Goal: Task Accomplishment & Management: Manage account settings

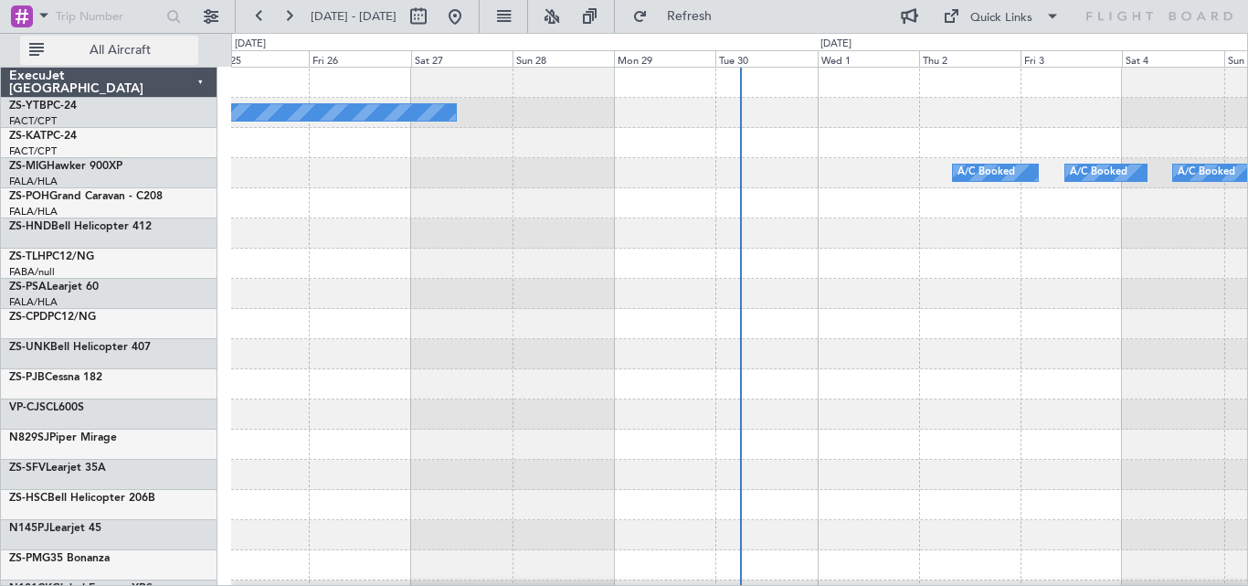
click at [135, 44] on span "All Aircraft" at bounding box center [120, 50] width 145 height 13
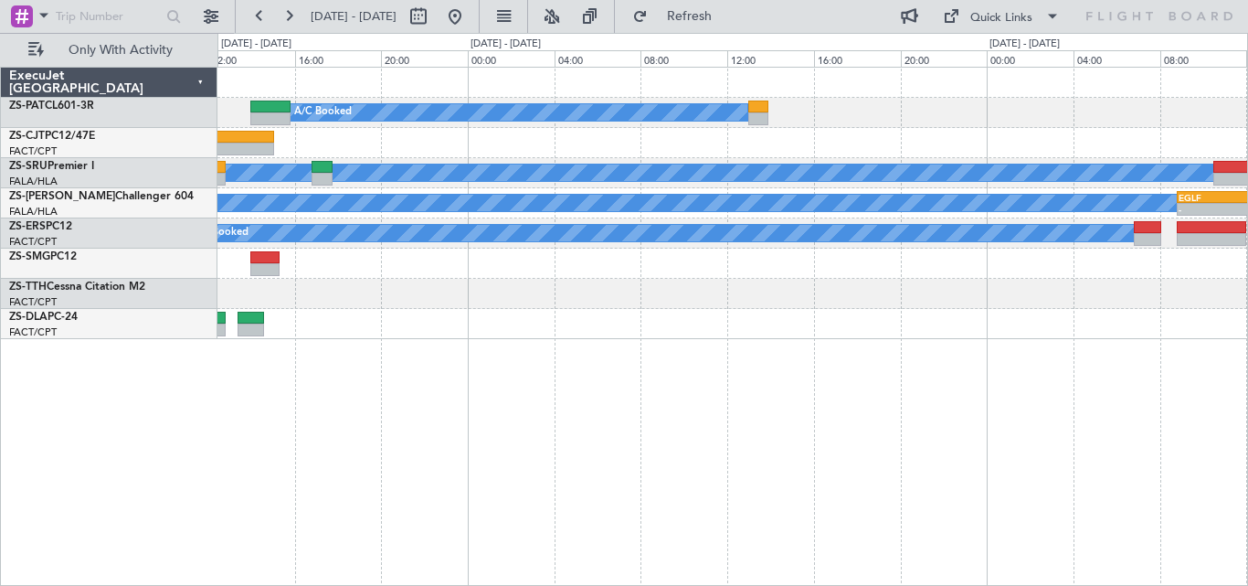
click at [701, 337] on div "A/C Booked A/C Booked A/C Booked A/C Booked A/C Booked A/C Booked A/C Booked A/…" at bounding box center [732, 203] width 1030 height 271
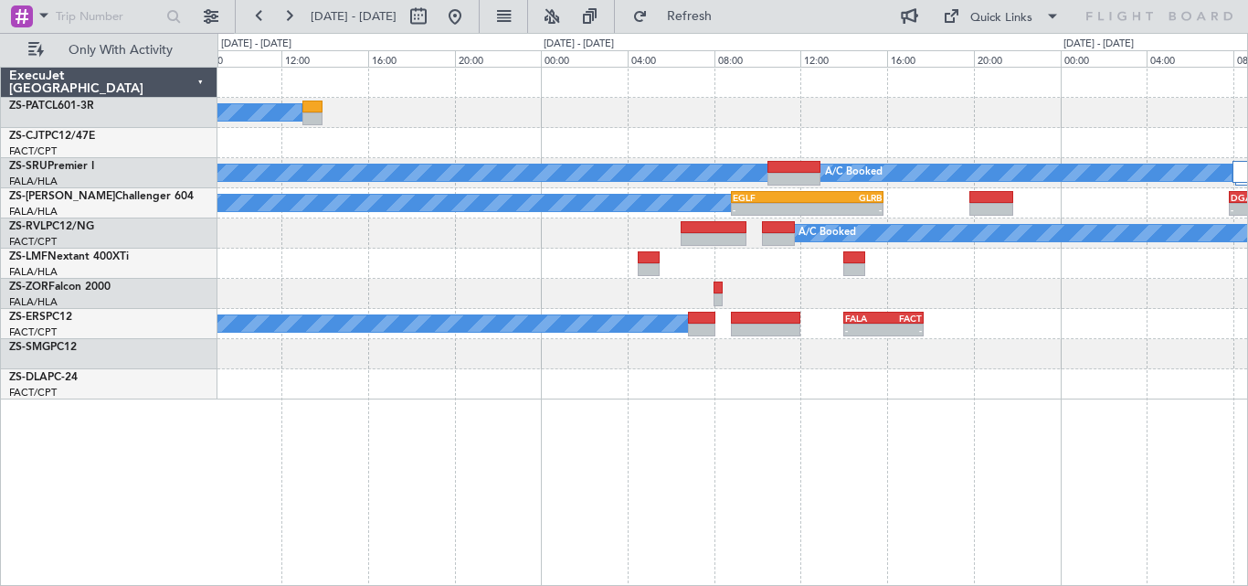
click at [473, 336] on div "A/C Booked A/C Booked A/C Booked A/C Booked A/C Booked A/C Booked A/C Booked - …" at bounding box center [732, 234] width 1030 height 332
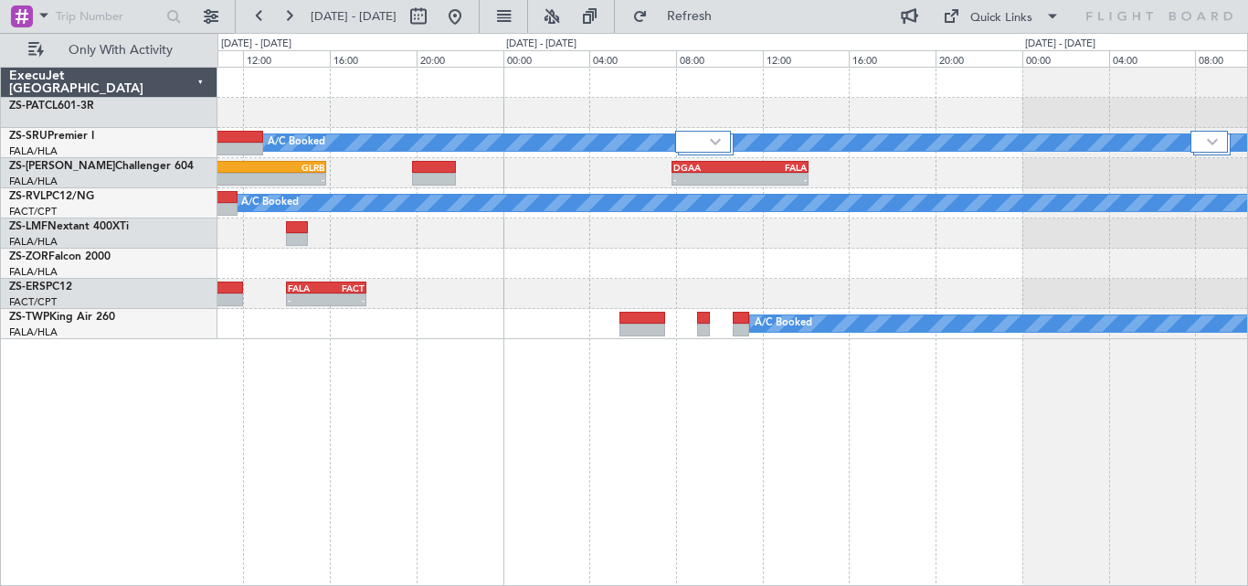
click at [553, 375] on div "A/C Booked A/C Booked A/C Booked A/C Booked A/C Booked - - EGLF 08:50 Z GLRB 15…" at bounding box center [732, 326] width 1031 height 519
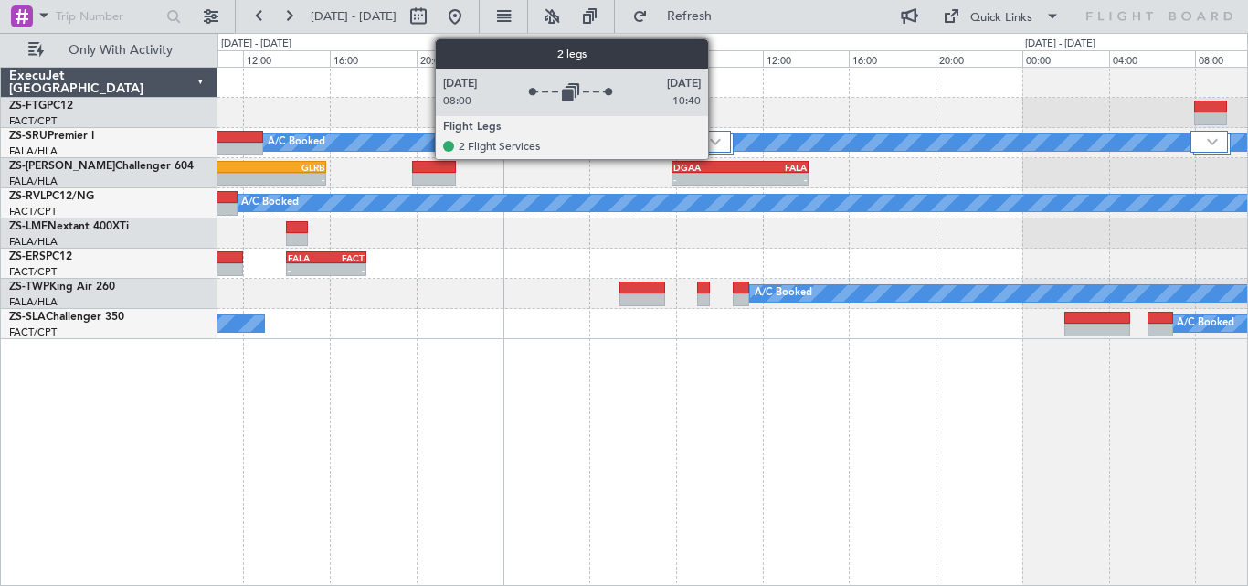
click at [716, 136] on div at bounding box center [703, 142] width 56 height 22
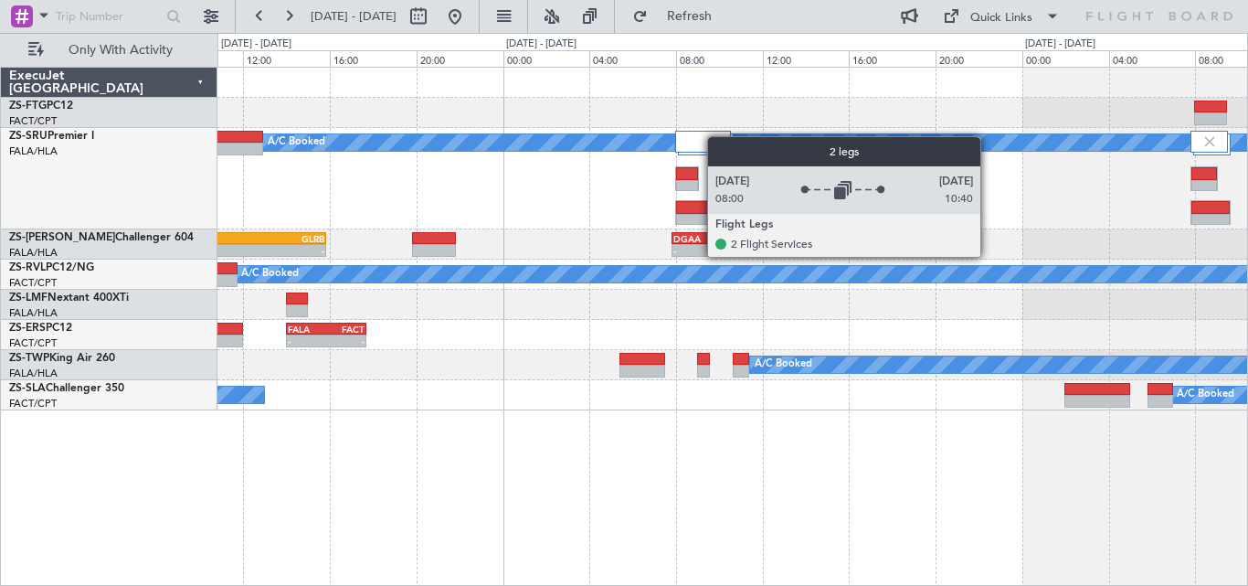
click at [716, 136] on img at bounding box center [712, 141] width 16 height 16
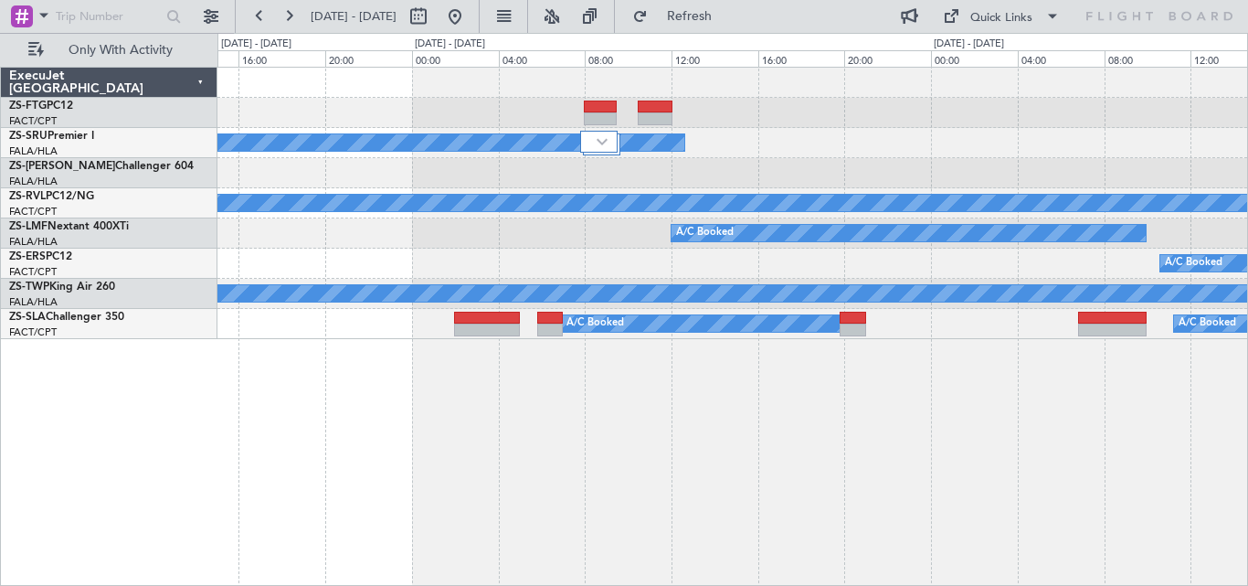
click at [618, 338] on div "A/C Booked A/C Booked A/C Booked - - DGAA 07:50 Z FALA 14:10 Z A/C Booked A/C B…" at bounding box center [732, 203] width 1030 height 271
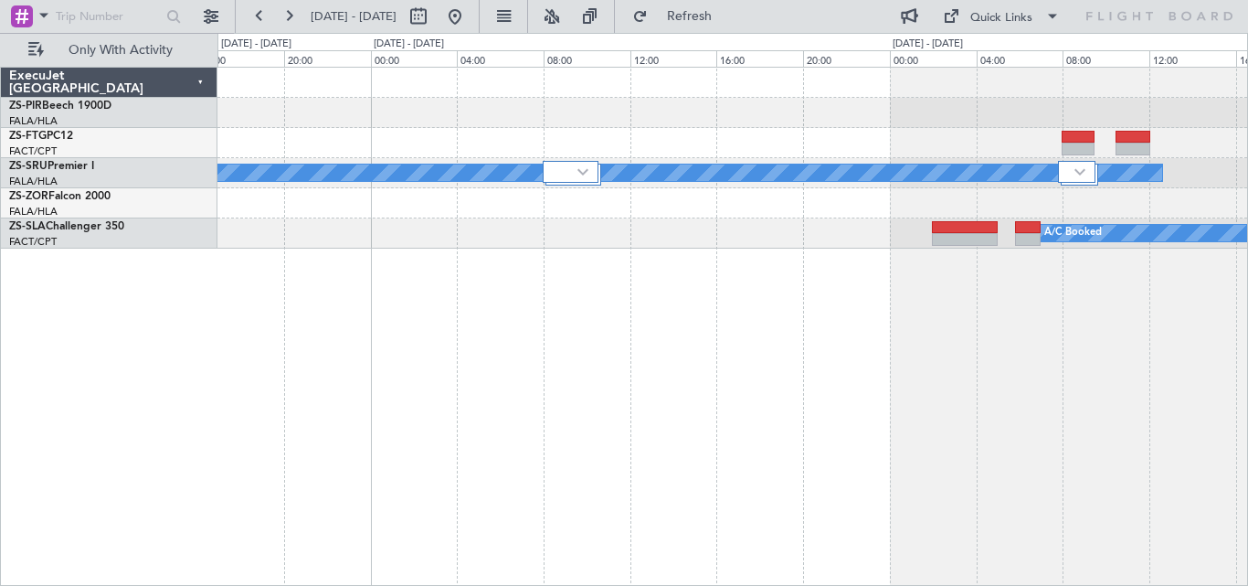
click at [957, 323] on div "A/C Booked A/C Booked A/C Booked A/C Booked A/C Booked A/C Booked A/C Booked A/…" at bounding box center [732, 326] width 1031 height 519
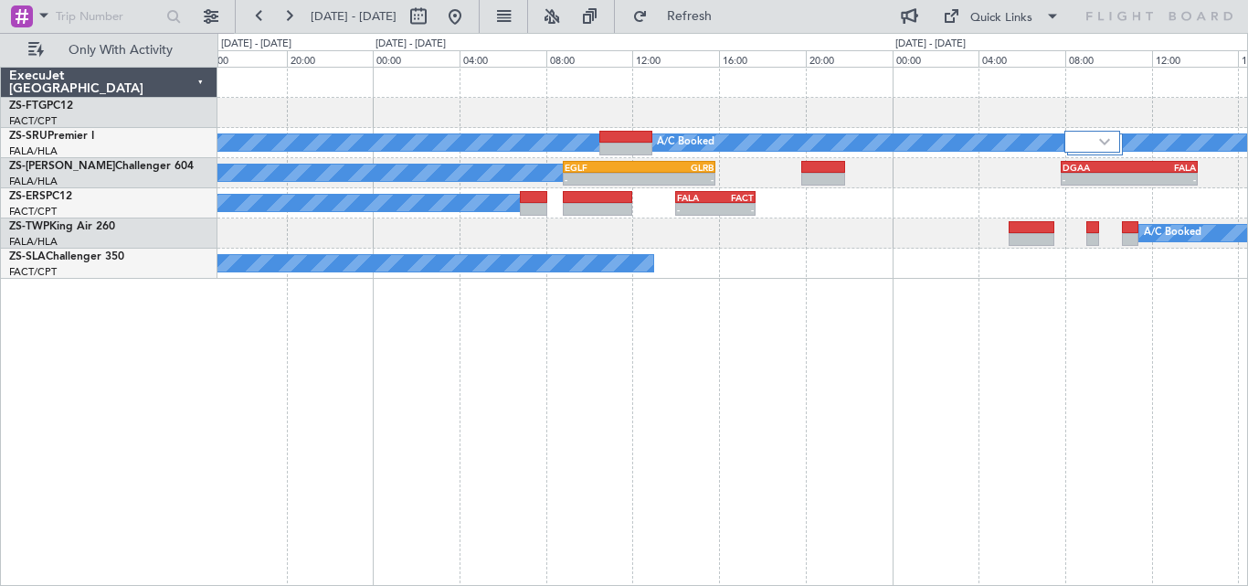
click at [1085, 316] on div "A/C Booked A/C Booked A/C Booked A/C Booked A/C Booked - - DGAA 07:50 Z FALA 14…" at bounding box center [732, 326] width 1031 height 519
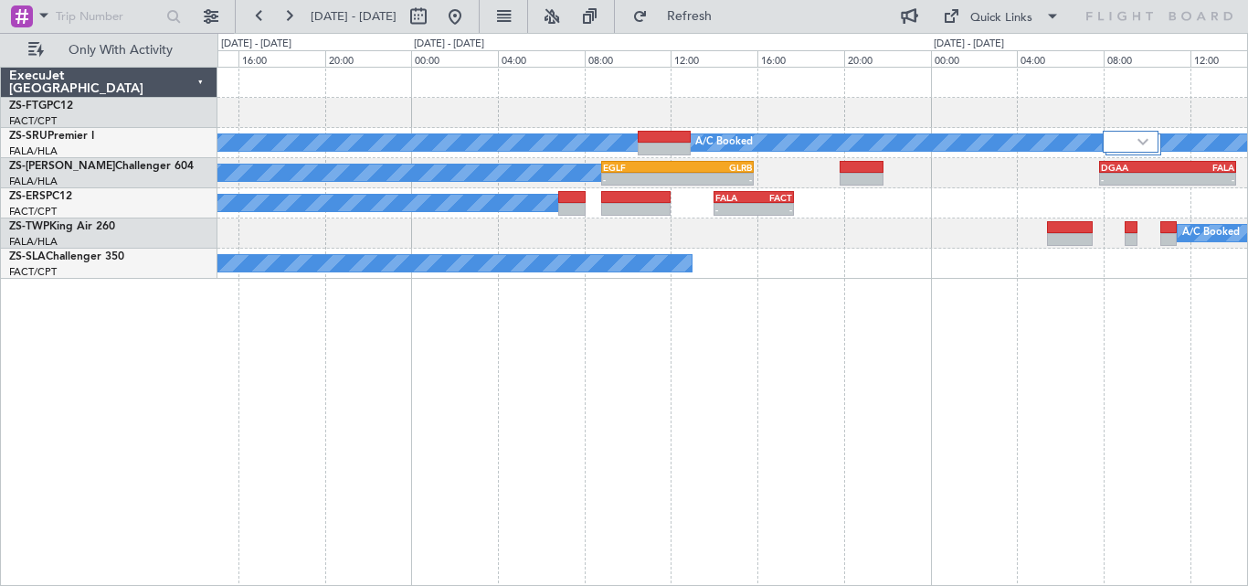
click at [888, 375] on div "A/C Booked A/C Booked A/C Booked A/C Booked A/C Booked - - DGAA 07:50 Z FALA 14…" at bounding box center [732, 326] width 1031 height 519
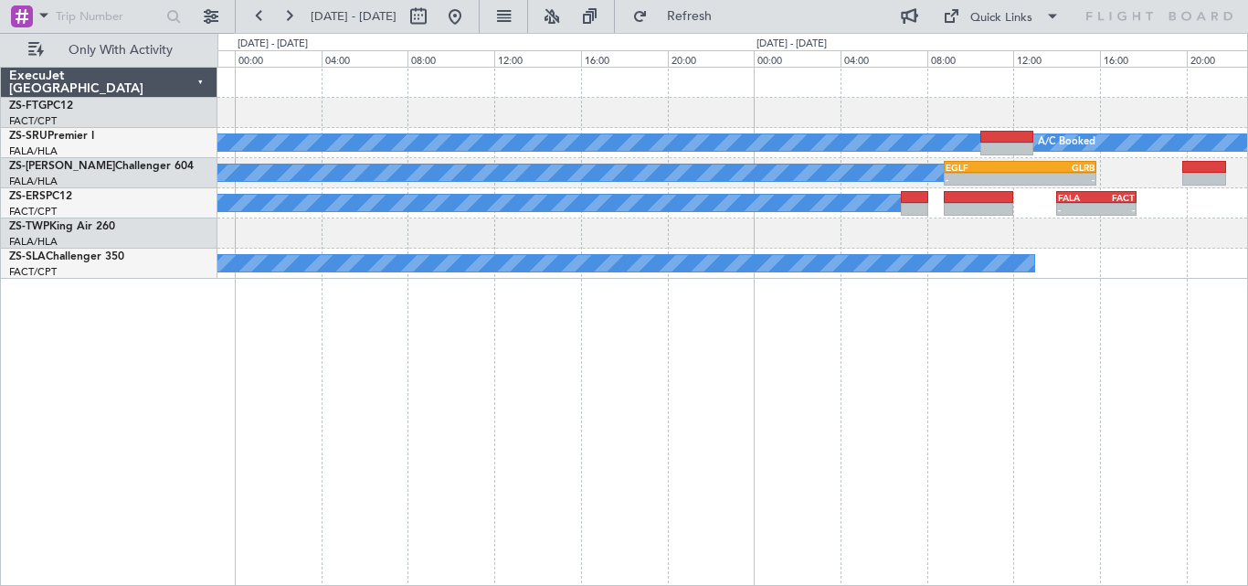
click at [952, 276] on div "A/C Booked A/C Booked A/C Booked A/C Booked A/C Booked EGLF 08:50 Z GLRB 15:50 …" at bounding box center [732, 326] width 1031 height 519
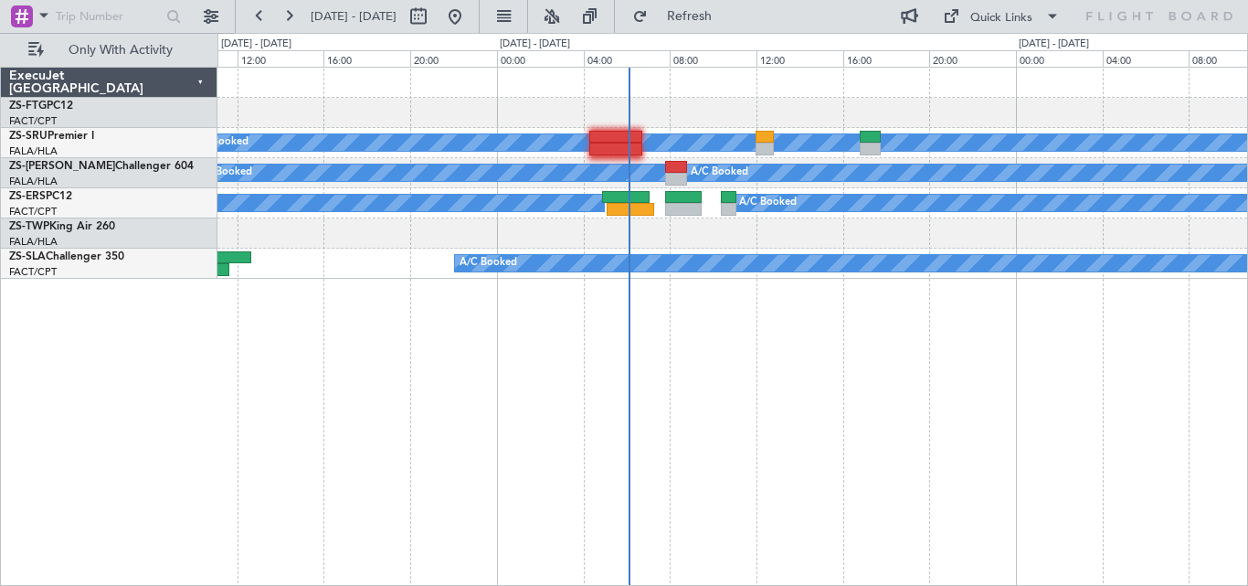
click at [773, 249] on div "A/C Booked A/C Booked A/C Booked A/C Booked A/C Booked A/C Booked A/C Booked A/…" at bounding box center [732, 326] width 1031 height 519
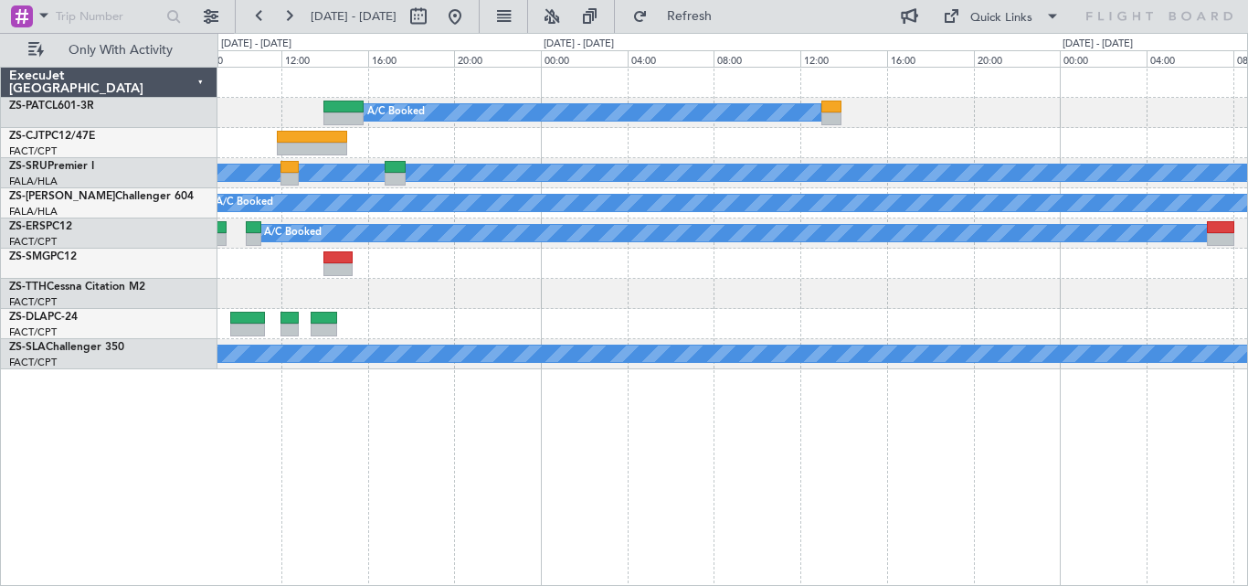
click at [522, 299] on div "A/C Booked A/C Booked A/C Booked A/C Booked A/C Booked A/C Booked A/C Booked A/…" at bounding box center [732, 219] width 1030 height 302
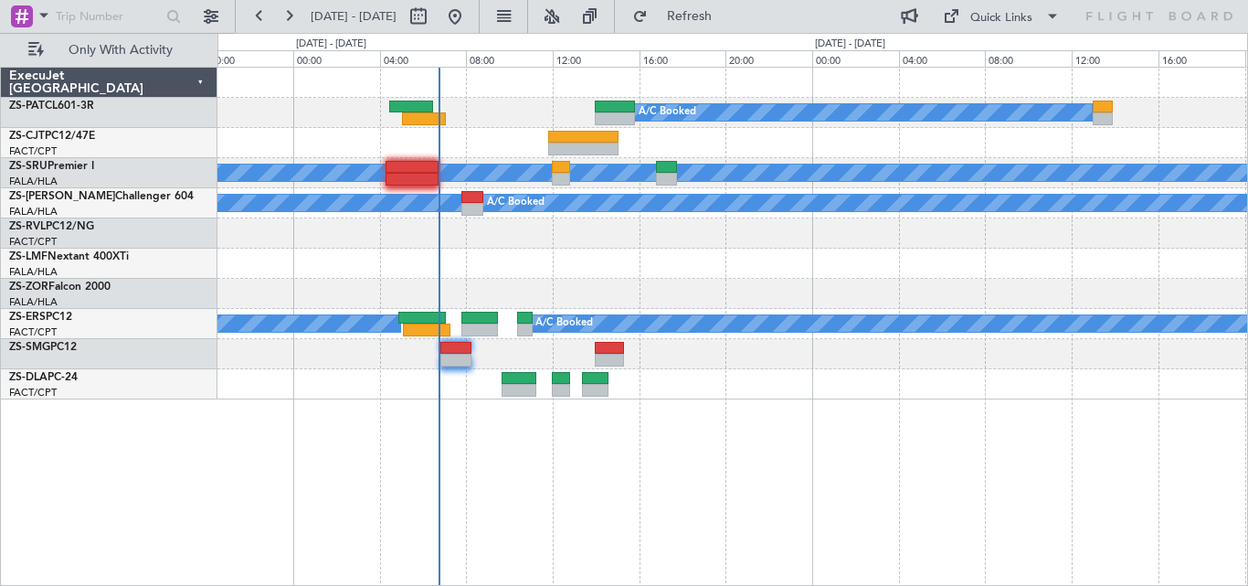
click at [794, 246] on div "A/C Booked A/C Booked A/C Booked A/C Booked A/C Booked A/C Booked A/C Booked A/…" at bounding box center [732, 234] width 1030 height 332
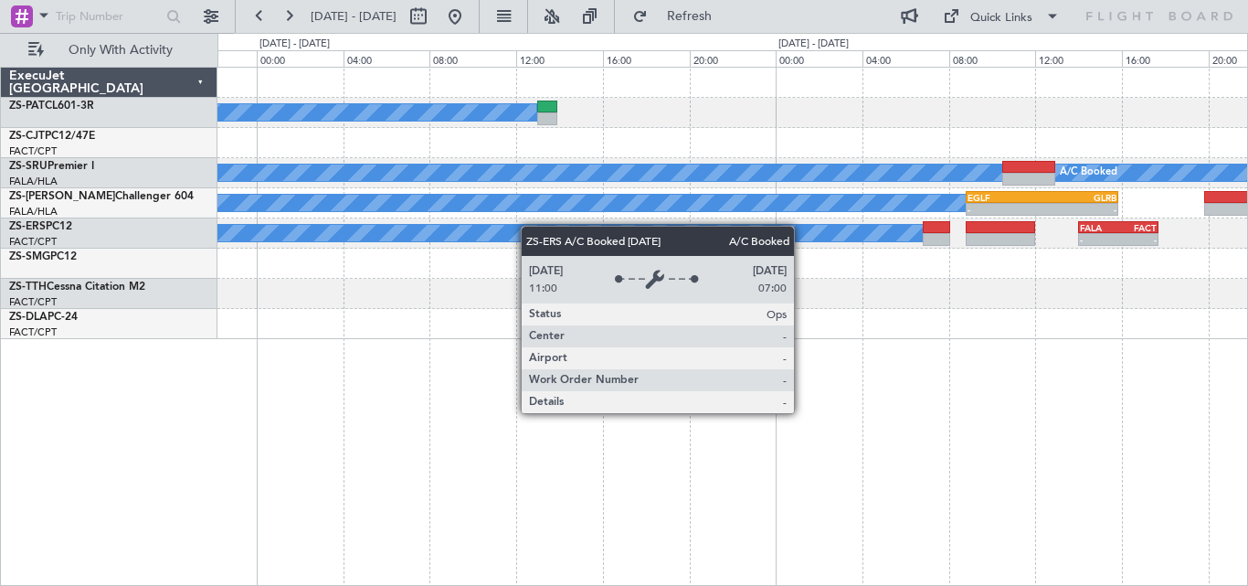
click at [356, 236] on div "A/C Booked A/C Booked A/C Booked A/C Booked A/C Booked A/C Booked A/C Booked - …" at bounding box center [732, 203] width 1030 height 271
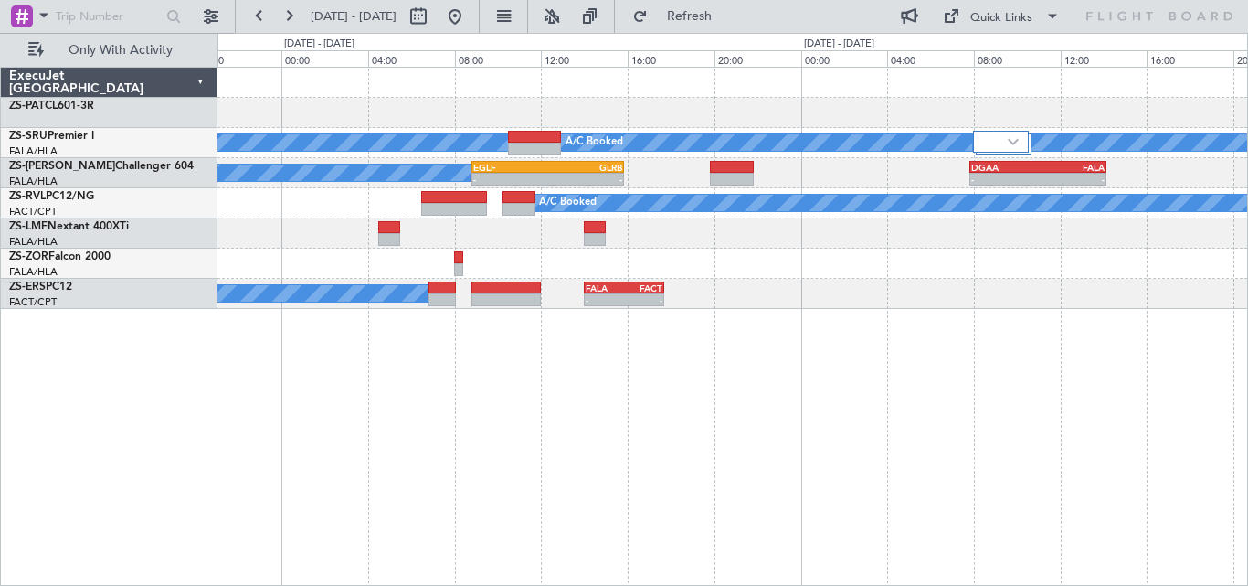
click at [302, 255] on div "A/C Booked A/C Booked A/C Booked A/C Booked A/C Booked A/C Booked A/C Booked - …" at bounding box center [732, 188] width 1030 height 241
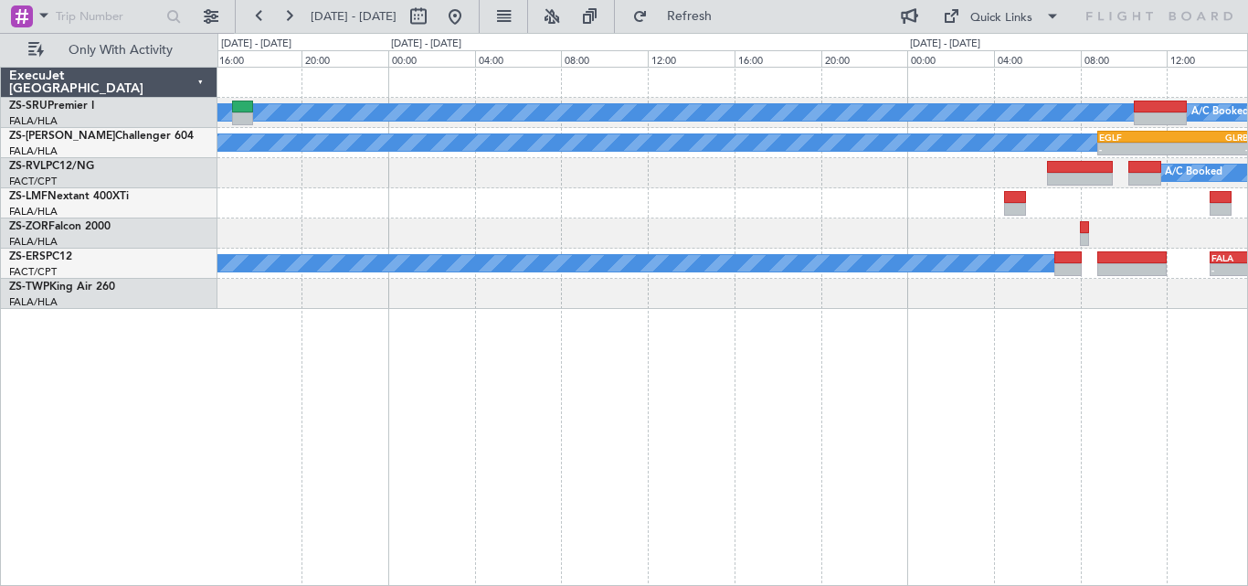
click at [1016, 335] on div "A/C Booked A/C Booked A/C Booked A/C Booked A/C Booked A/C Booked A/C Booked - …" at bounding box center [732, 326] width 1031 height 519
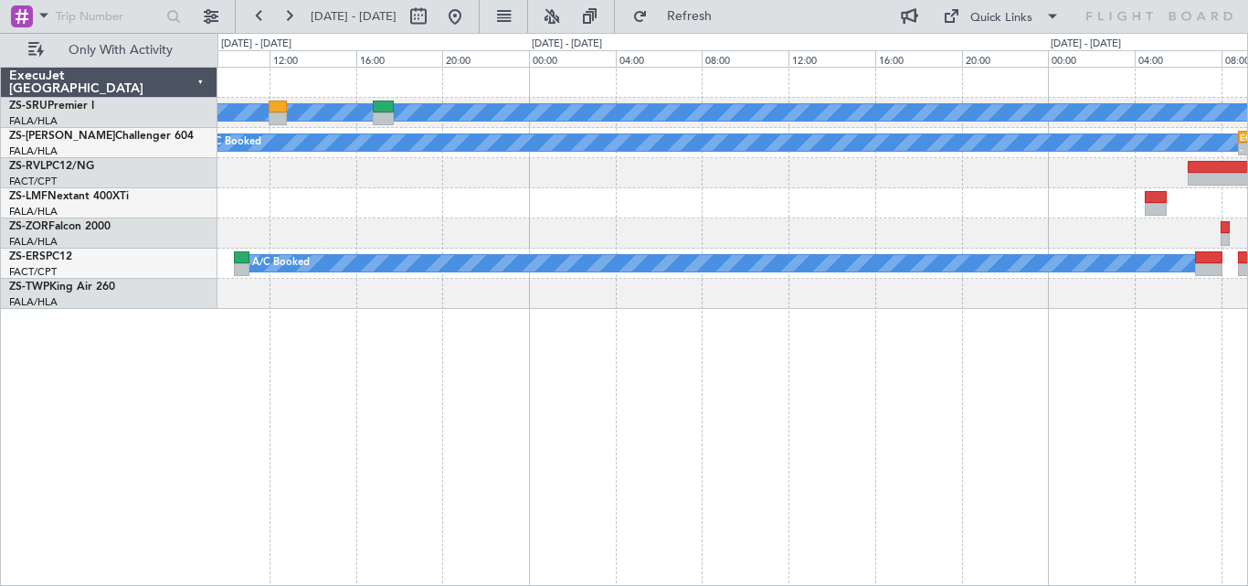
click at [855, 313] on div "A/C Booked A/C Booked A/C Booked A/C Booked A/C Booked A/C Booked A/C Booked - …" at bounding box center [732, 326] width 1031 height 519
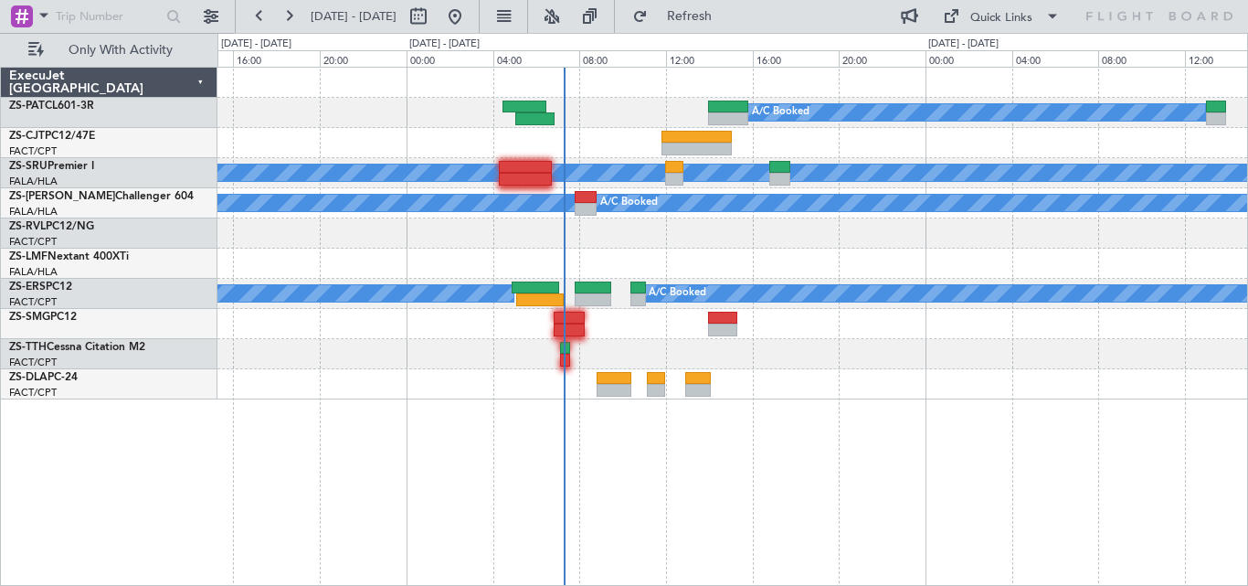
click at [820, 370] on div "A/C Booked A/C Booked A/C Booked A/C Booked A/C Booked A/C Booked A/C Booked A/…" at bounding box center [732, 234] width 1030 height 332
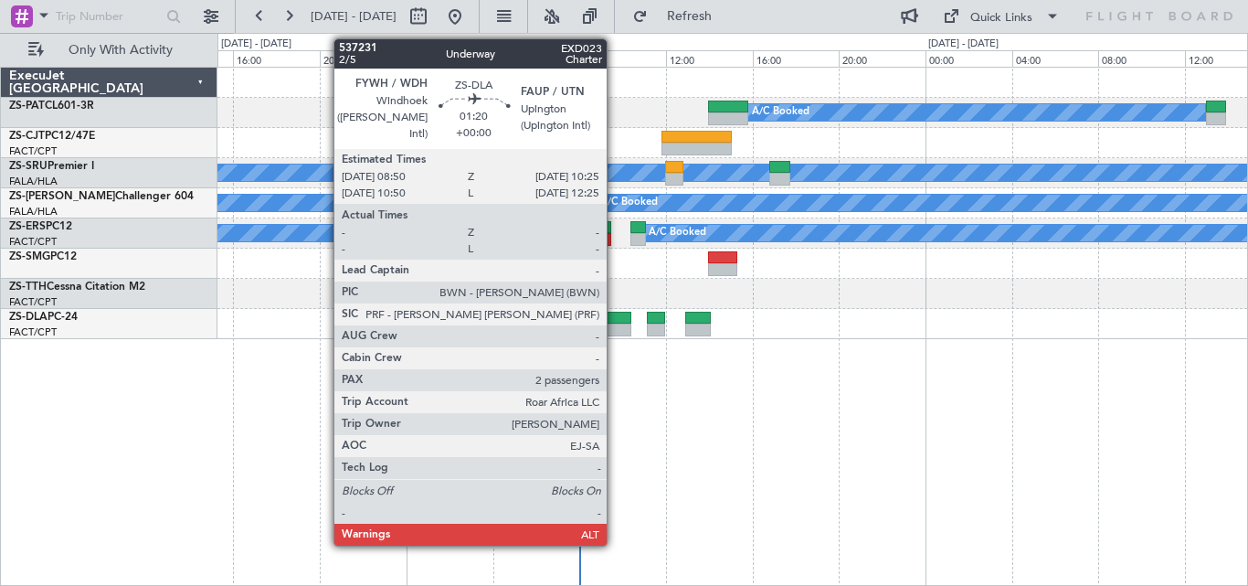
click at [615, 319] on div at bounding box center [614, 318] width 35 height 13
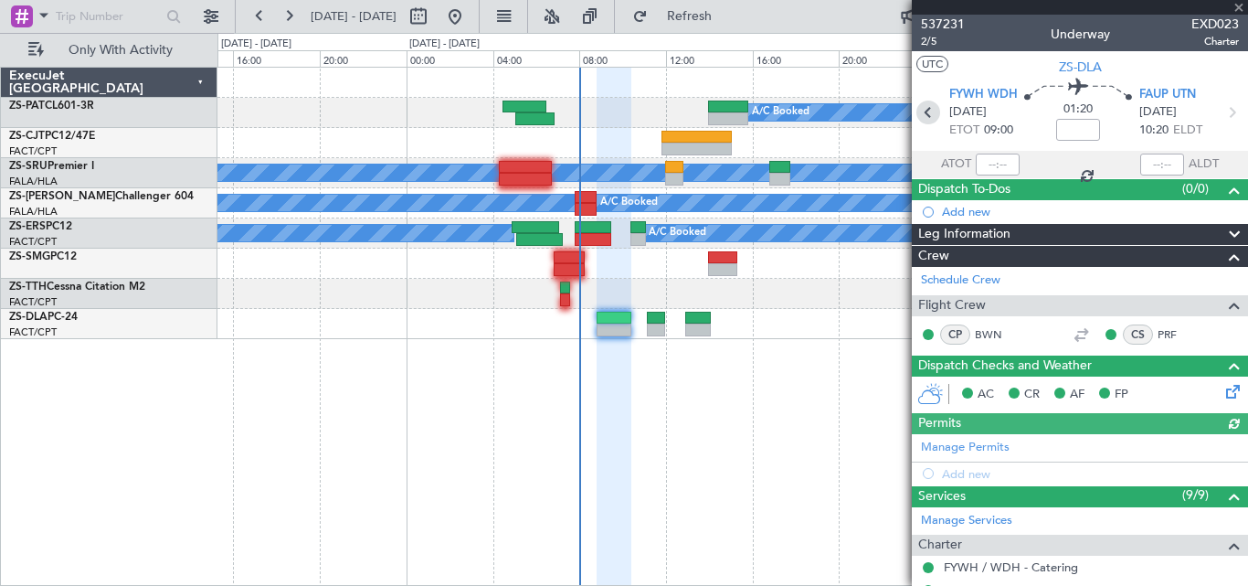
click at [930, 109] on icon at bounding box center [928, 113] width 24 height 24
type input "09:36"
type input "10:45"
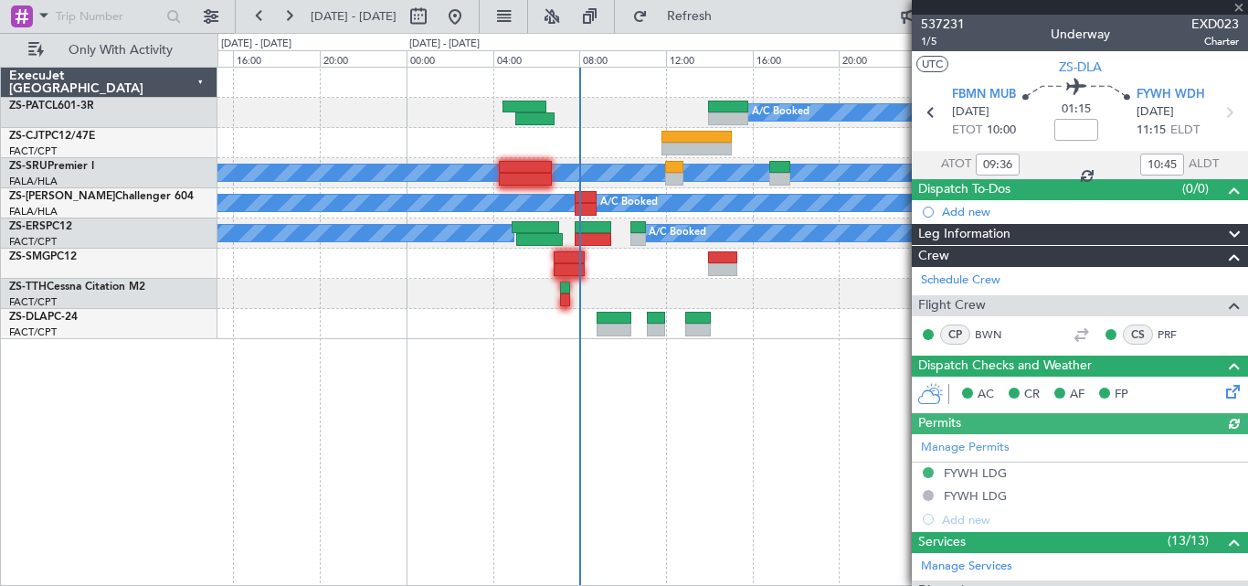
click at [979, 471] on div "Manage Permits FYWH LDG FYWH LDG Add new" at bounding box center [1080, 482] width 336 height 97
click at [970, 471] on div "FYWH LDG" at bounding box center [975, 473] width 63 height 16
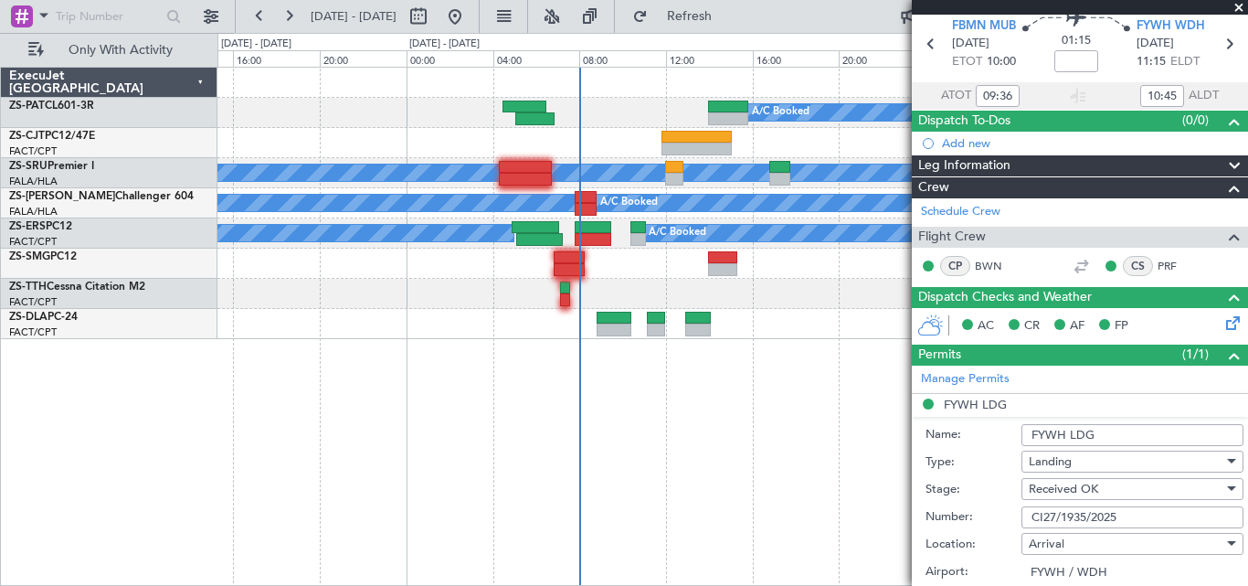
scroll to position [91, 0]
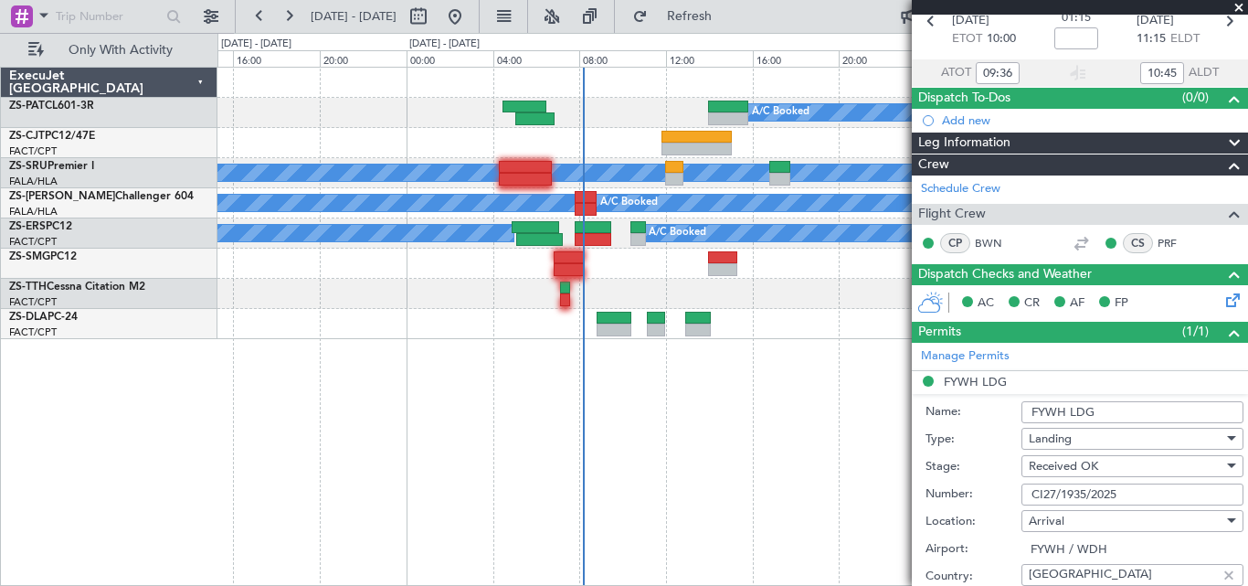
click at [1236, 9] on span at bounding box center [1239, 8] width 18 height 16
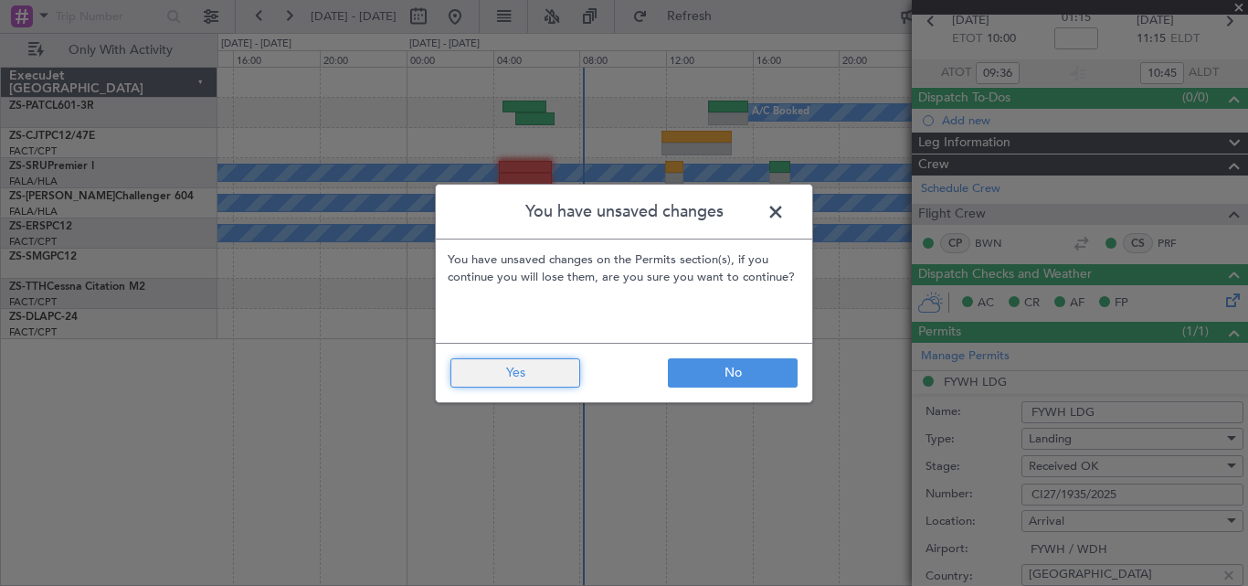
click at [526, 364] on button "Yes" at bounding box center [515, 372] width 130 height 29
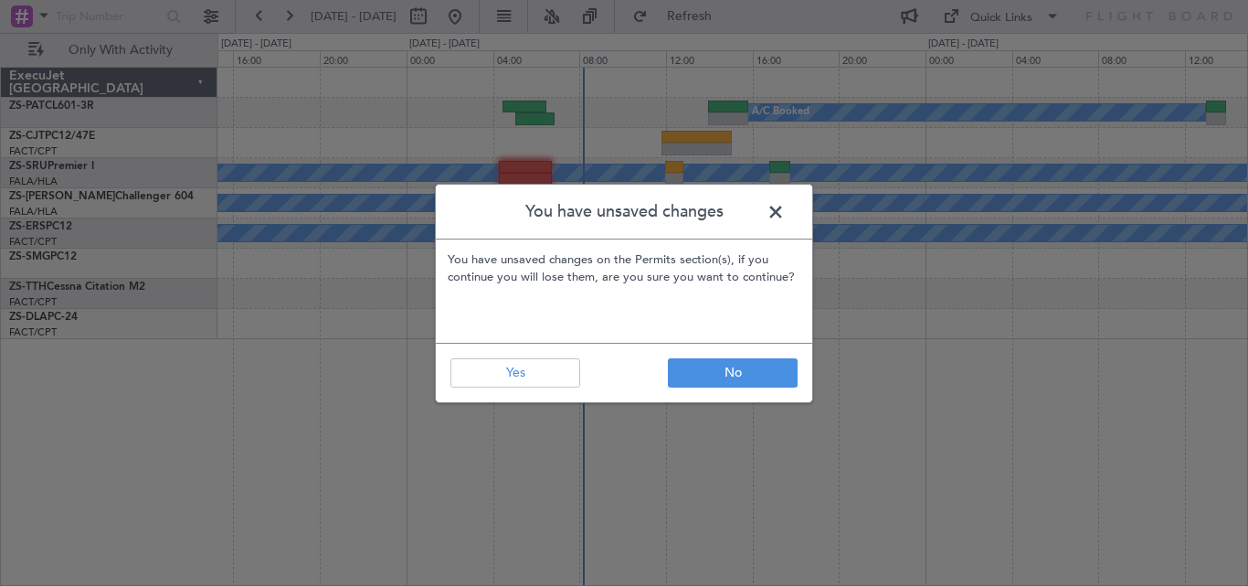
type input "0"
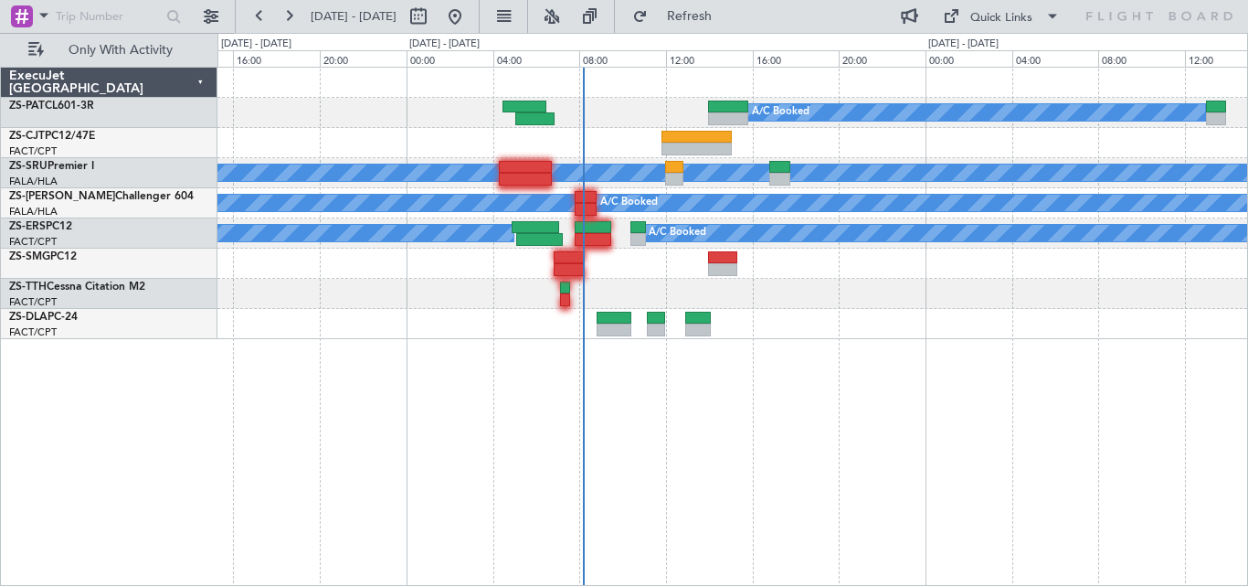
scroll to position [0, 0]
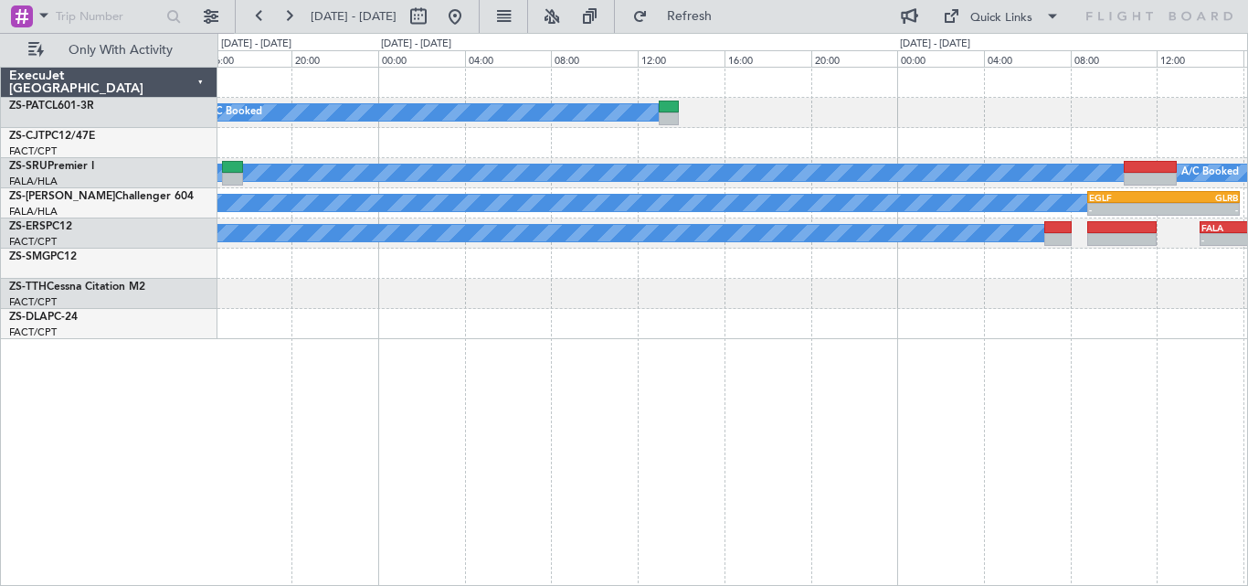
click at [261, 389] on div "A/C Booked A/C Booked A/C Booked A/C Booked A/C Booked A/C Booked A/C Booked - …" at bounding box center [732, 326] width 1031 height 519
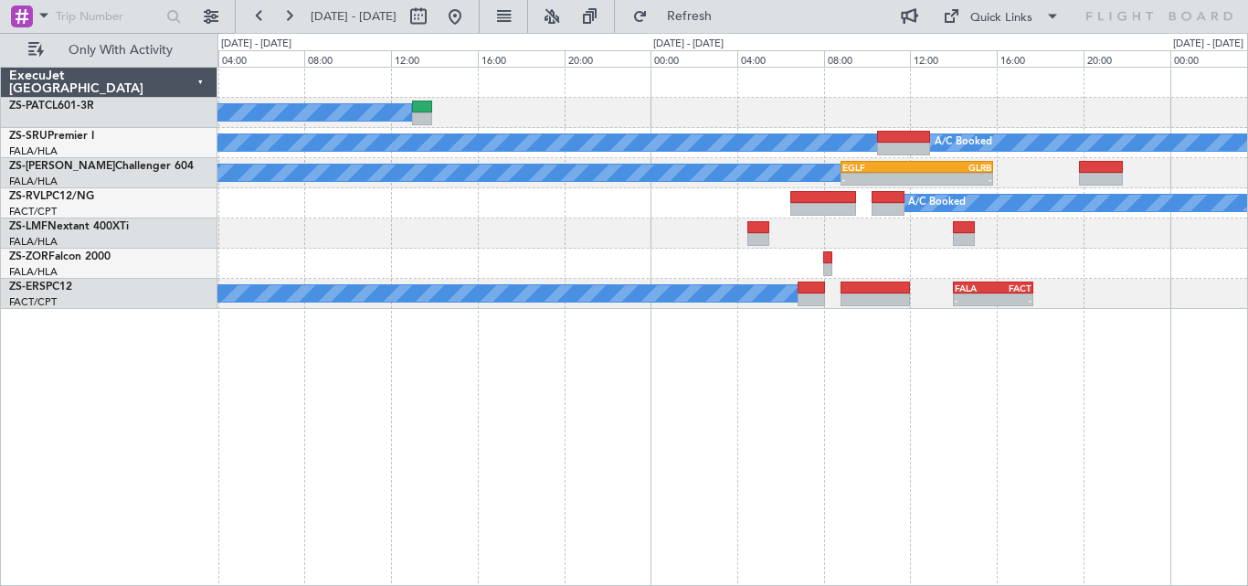
click at [1196, 418] on div "A/C Booked A/C Booked A/C Booked A/C Booked A/C Booked A/C Booked A/C Booked - …" at bounding box center [732, 326] width 1031 height 519
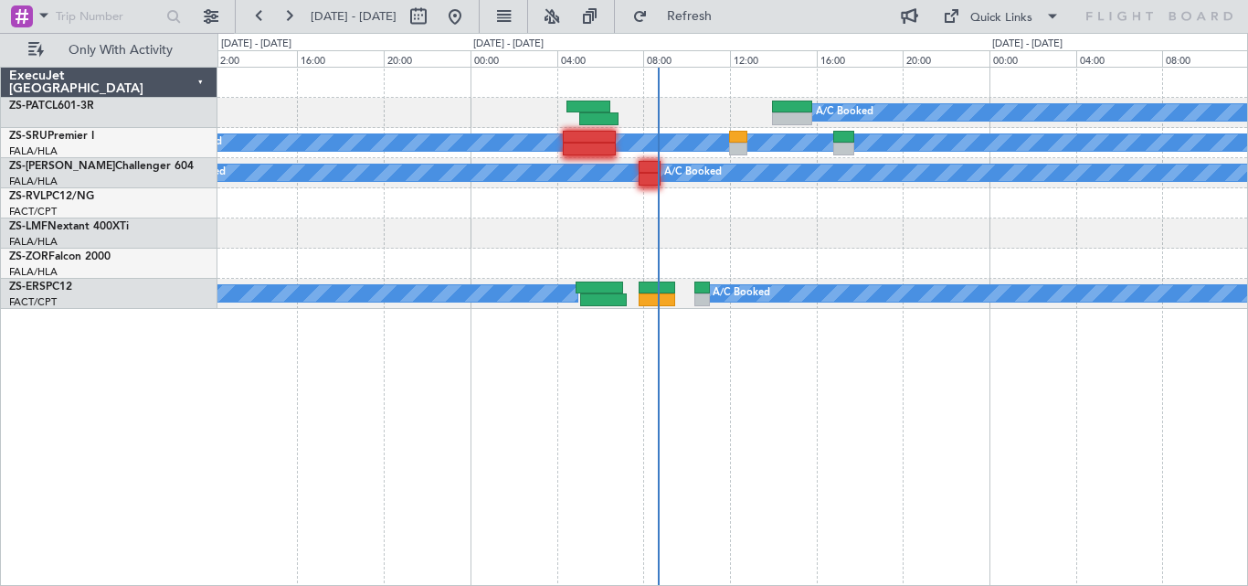
click at [847, 434] on div "A/C Booked A/C Booked A/C Booked A/C Booked A/C Booked A/C Booked A/C Booked A/…" at bounding box center [732, 326] width 1031 height 519
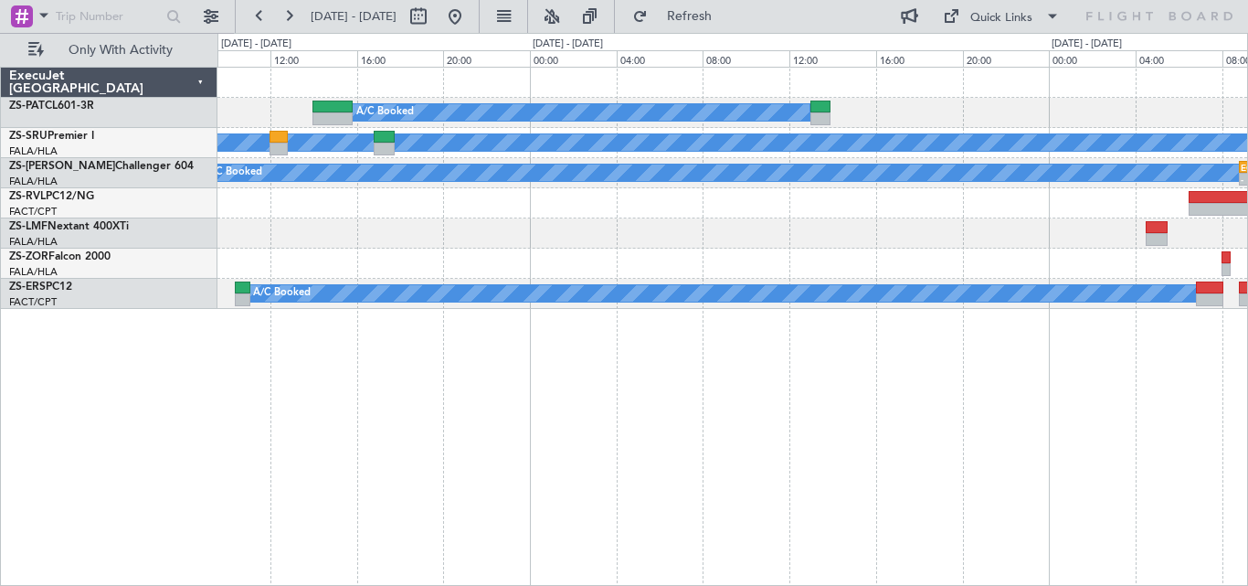
click at [387, 423] on div "A/C Booked A/C Booked A/C Booked A/C Booked A/C Booked A/C Booked A/C Booked A/…" at bounding box center [732, 326] width 1031 height 519
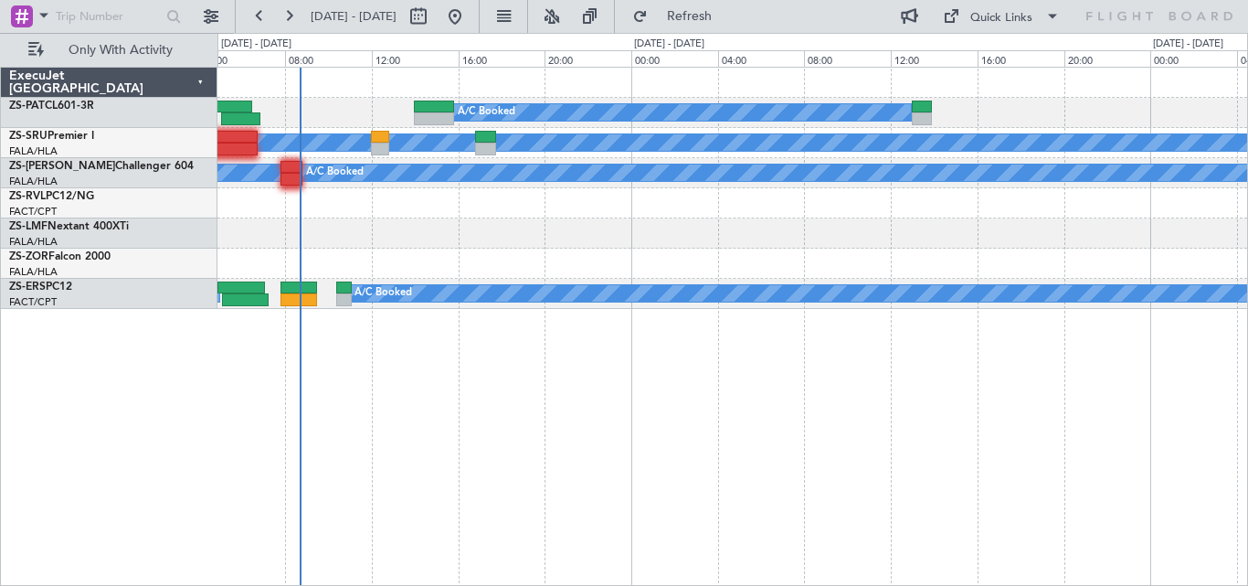
click at [489, 429] on div "A/C Booked A/C Booked A/C Booked A/C Booked A/C Booked A/C Booked A/C Booked A/…" at bounding box center [732, 326] width 1031 height 519
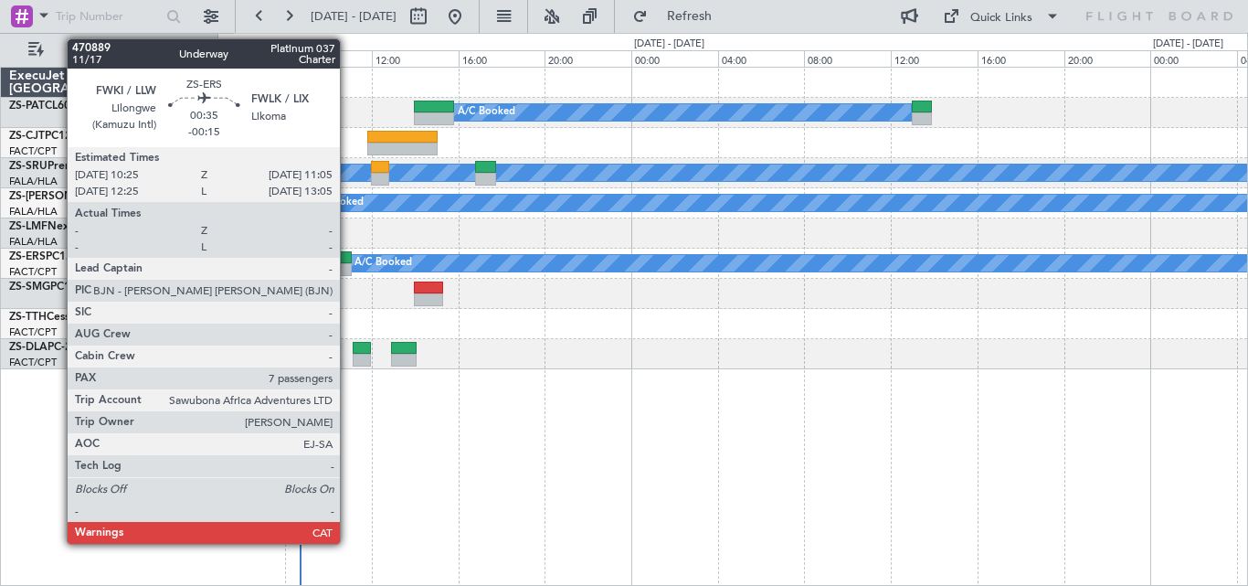
click at [348, 260] on div at bounding box center [343, 257] width 15 height 13
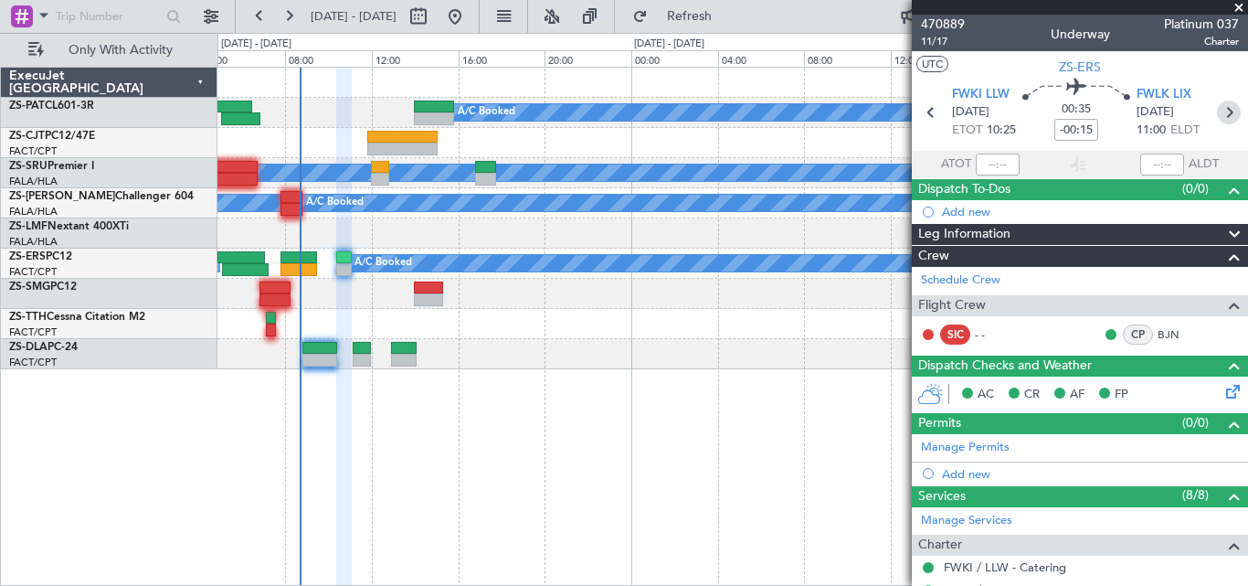
click at [1227, 111] on icon at bounding box center [1229, 113] width 24 height 24
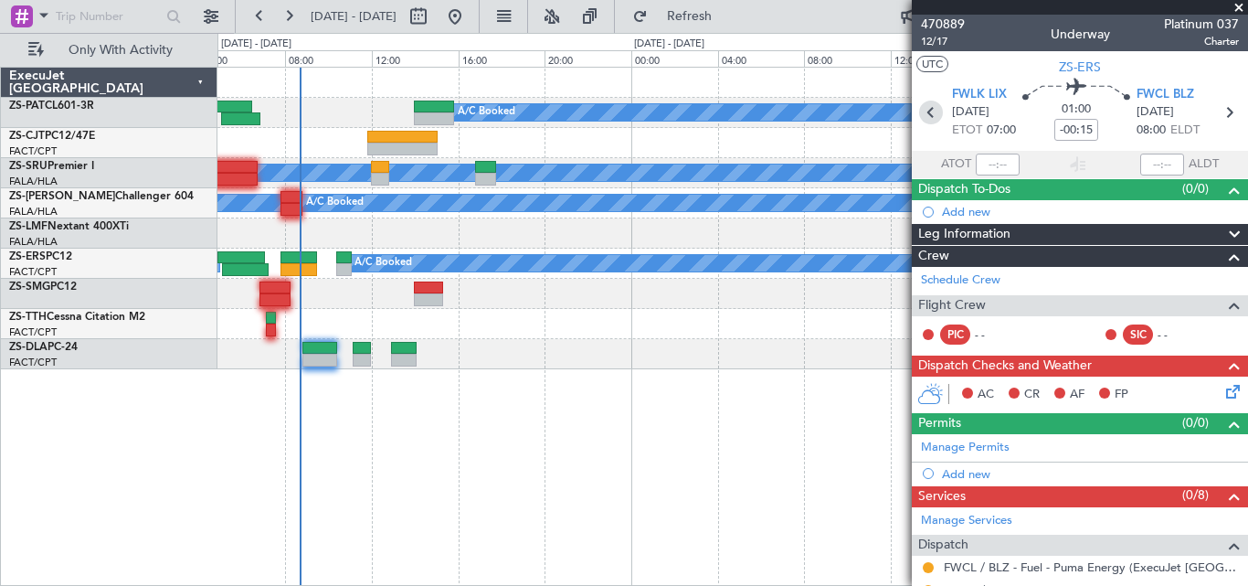
click at [923, 113] on icon at bounding box center [931, 113] width 24 height 24
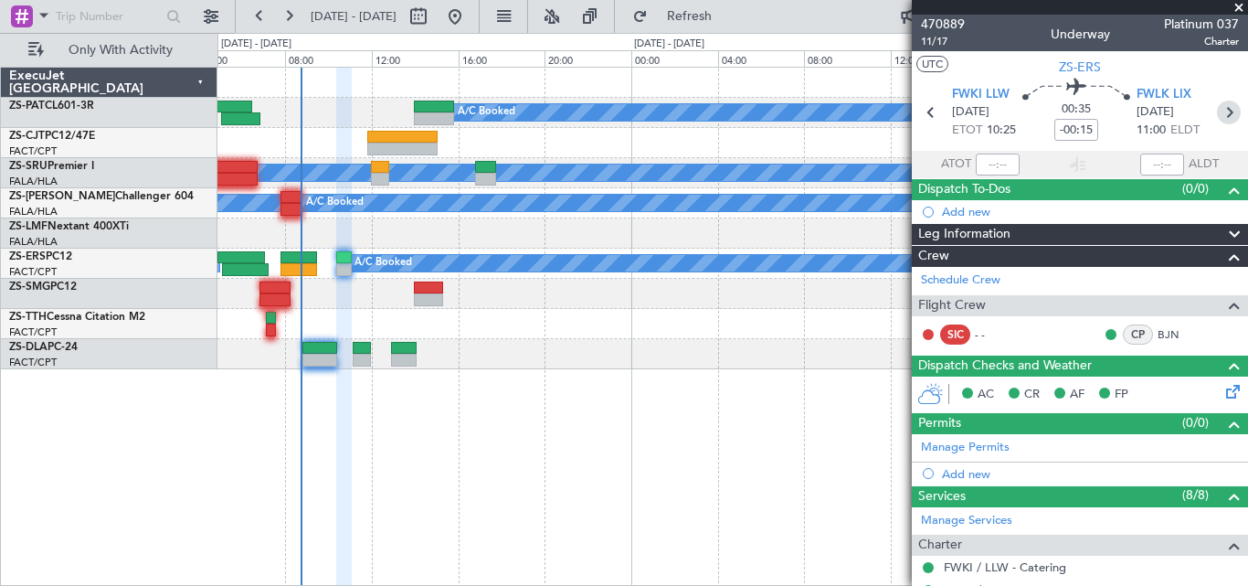
click at [1223, 108] on icon at bounding box center [1229, 113] width 24 height 24
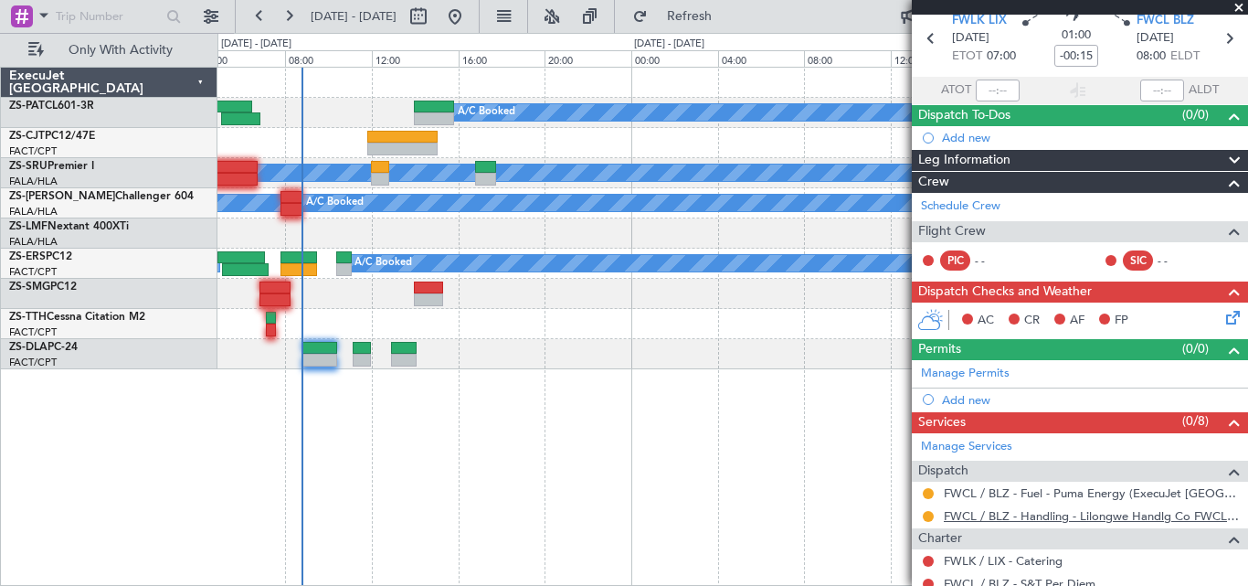
scroll to position [91, 0]
